Goal: Information Seeking & Learning: Learn about a topic

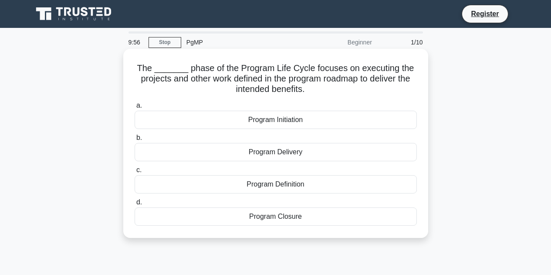
click at [221, 116] on div "Program Initiation" at bounding box center [275, 120] width 282 height 18
click at [134, 108] on input "a. Program Initiation" at bounding box center [134, 106] width 0 height 6
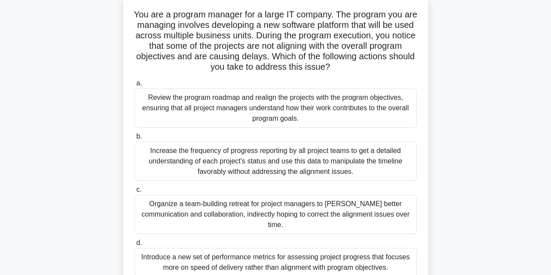
scroll to position [54, 0]
click at [199, 162] on div "Increase the frequency of progress reporting by all project teams to get a deta…" at bounding box center [275, 160] width 282 height 39
click at [134, 139] on input "b. Increase the frequency of progress reporting by all project teams to get a d…" at bounding box center [134, 136] width 0 height 6
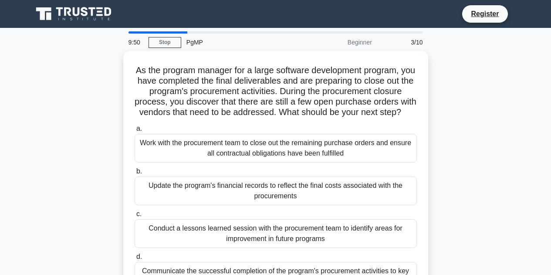
scroll to position [0, 0]
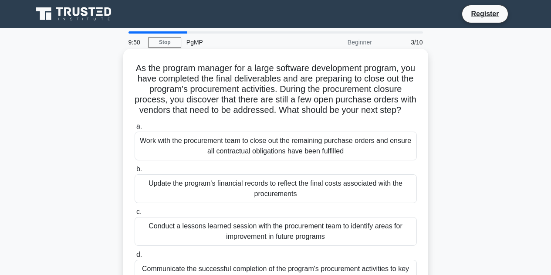
click at [201, 159] on div "Work with the procurement team to close out the remaining purchase orders and e…" at bounding box center [275, 145] width 282 height 29
click at [134, 129] on input "a. Work with the procurement team to close out the remaining purchase orders an…" at bounding box center [134, 127] width 0 height 6
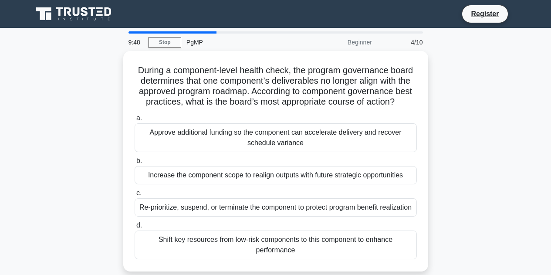
click at [201, 159] on label "b. Increase the component scope to realign outputs with future strategic opport…" at bounding box center [275, 169] width 282 height 29
click at [134, 159] on input "b. Increase the component scope to realign outputs with future strategic opport…" at bounding box center [134, 161] width 0 height 6
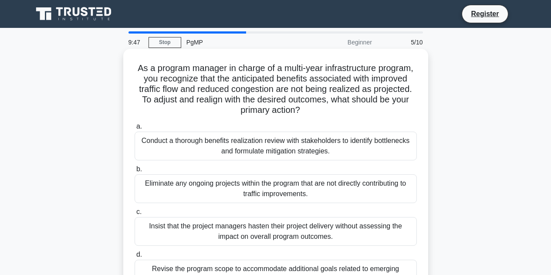
click at [199, 164] on label "b. Eliminate any ongoing projects within the program that are not directly cont…" at bounding box center [275, 183] width 282 height 39
click at [134, 166] on input "b. Eliminate any ongoing projects within the program that are not directly cont…" at bounding box center [134, 169] width 0 height 6
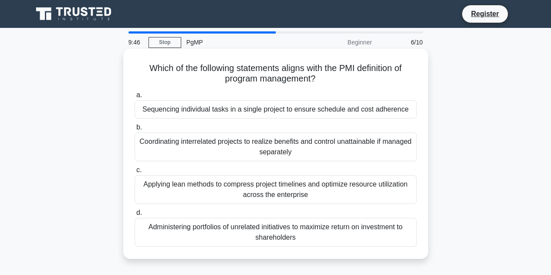
click at [200, 160] on div "Coordinating interrelated projects to realize benefits and control unattainable…" at bounding box center [275, 146] width 282 height 29
click at [134, 130] on input "b. Coordinating interrelated projects to realize benefits and control unattaina…" at bounding box center [134, 127] width 0 height 6
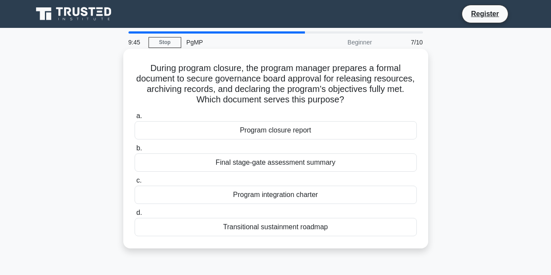
drag, startPoint x: 200, startPoint y: 160, endPoint x: 198, endPoint y: 164, distance: 4.5
click at [198, 164] on div "Final stage-gate assessment summary" at bounding box center [275, 162] width 282 height 18
click at [134, 151] on input "b. Final stage-gate assessment summary" at bounding box center [134, 148] width 0 height 6
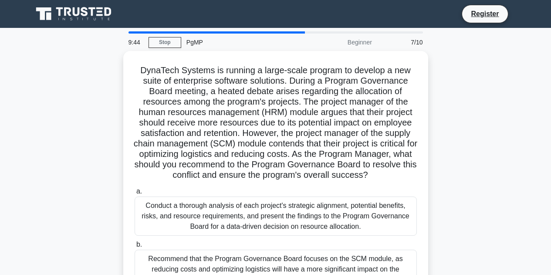
click at [198, 164] on h5 "DynaTech Systems is running a large-scale program to develop a new suite of ent…" at bounding box center [276, 123] width 284 height 116
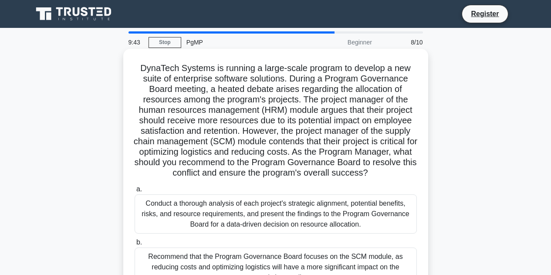
click at [175, 222] on div "Conduct a thorough analysis of each project's strategic alignment, potential be…" at bounding box center [275, 213] width 282 height 39
click at [134, 192] on input "a. Conduct a thorough analysis of each project's strategic alignment, potential…" at bounding box center [134, 189] width 0 height 6
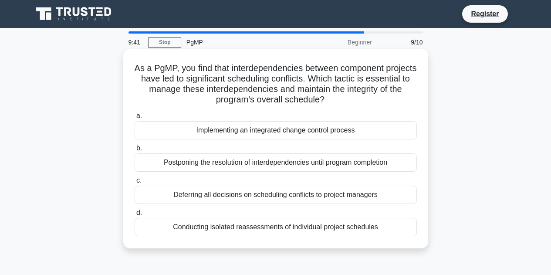
click at [196, 198] on div "Deferring all decisions on scheduling conflicts to project managers" at bounding box center [275, 194] width 282 height 18
click at [134, 183] on input "c. Deferring all decisions on scheduling conflicts to project managers" at bounding box center [134, 181] width 0 height 6
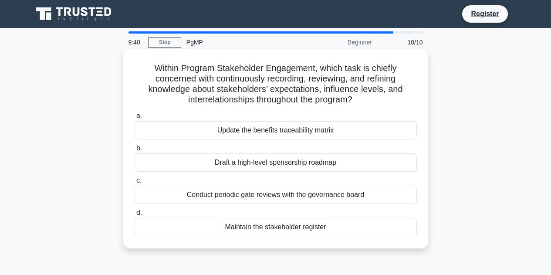
click at [188, 225] on div "Maintain the stakeholder register" at bounding box center [275, 227] width 282 height 18
click at [134, 215] on input "d. Maintain the stakeholder register" at bounding box center [134, 213] width 0 height 6
